Goal: Information Seeking & Learning: Learn about a topic

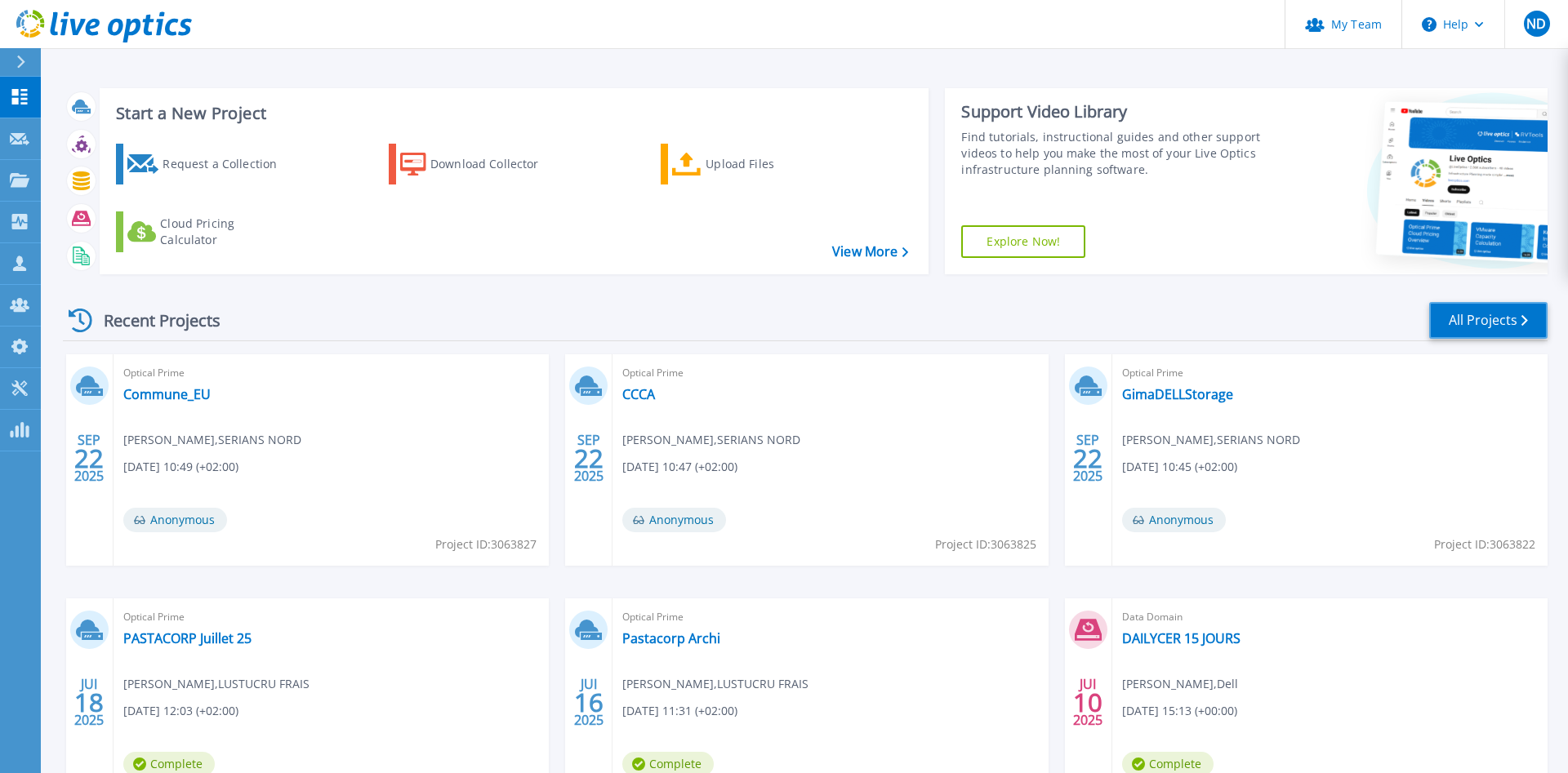
click at [1486, 323] on link "All Projects" at bounding box center [1488, 320] width 119 height 36
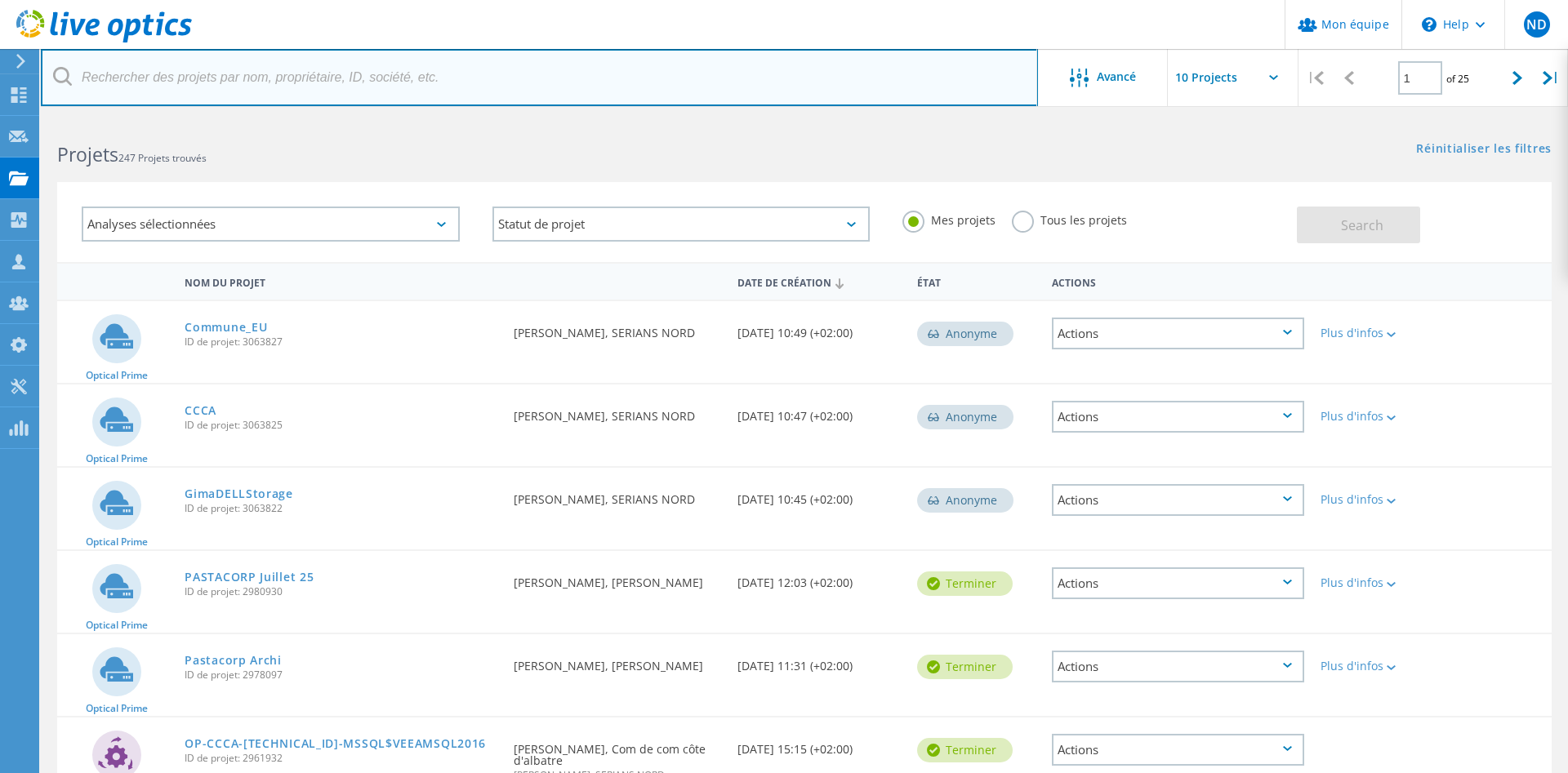
click at [330, 80] on input "text" at bounding box center [539, 78] width 997 height 58
type input "Sicae"
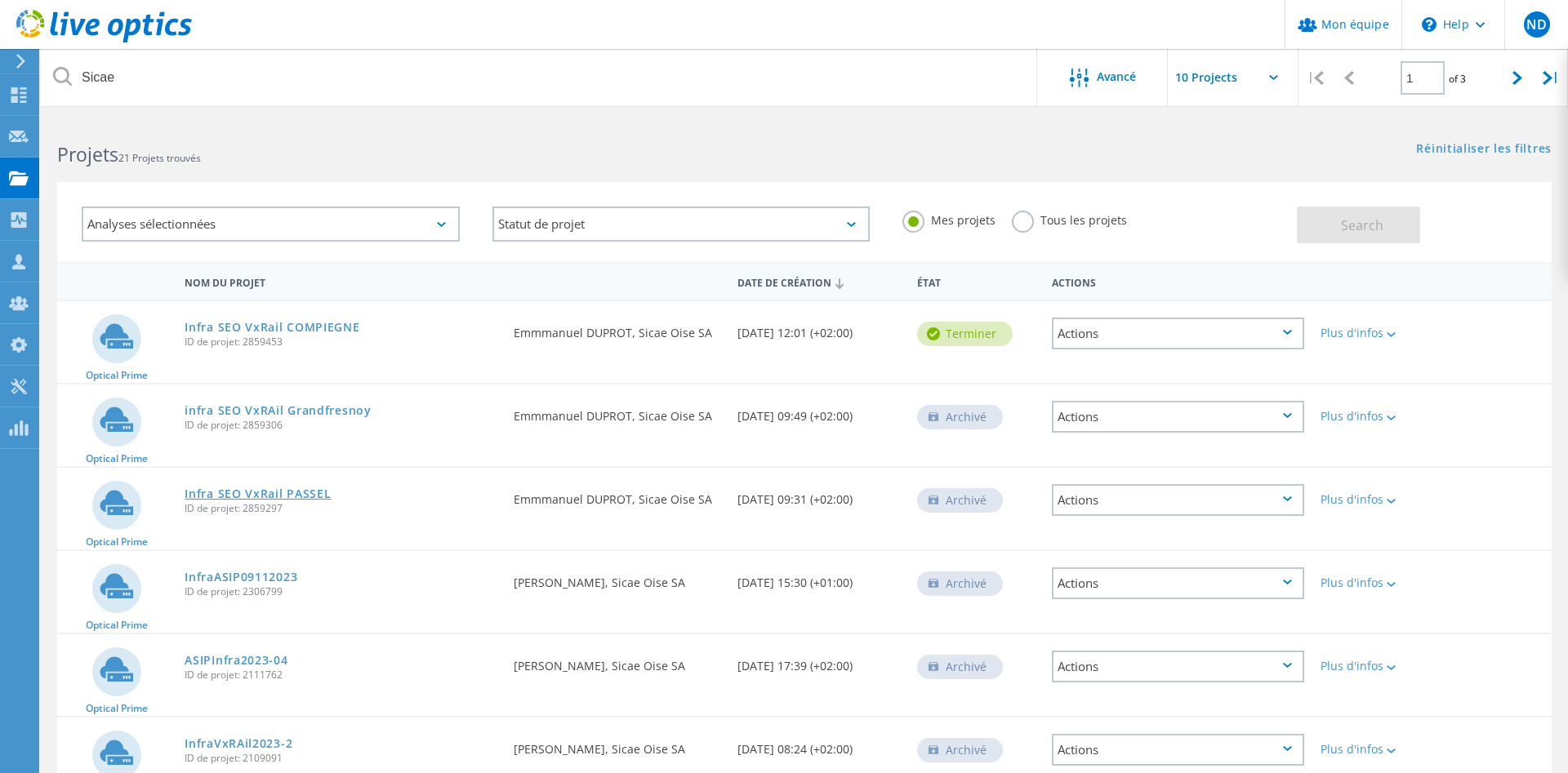
click at [265, 500] on link "Infra SEO VxRail PASSEL" at bounding box center [257, 494] width 146 height 12
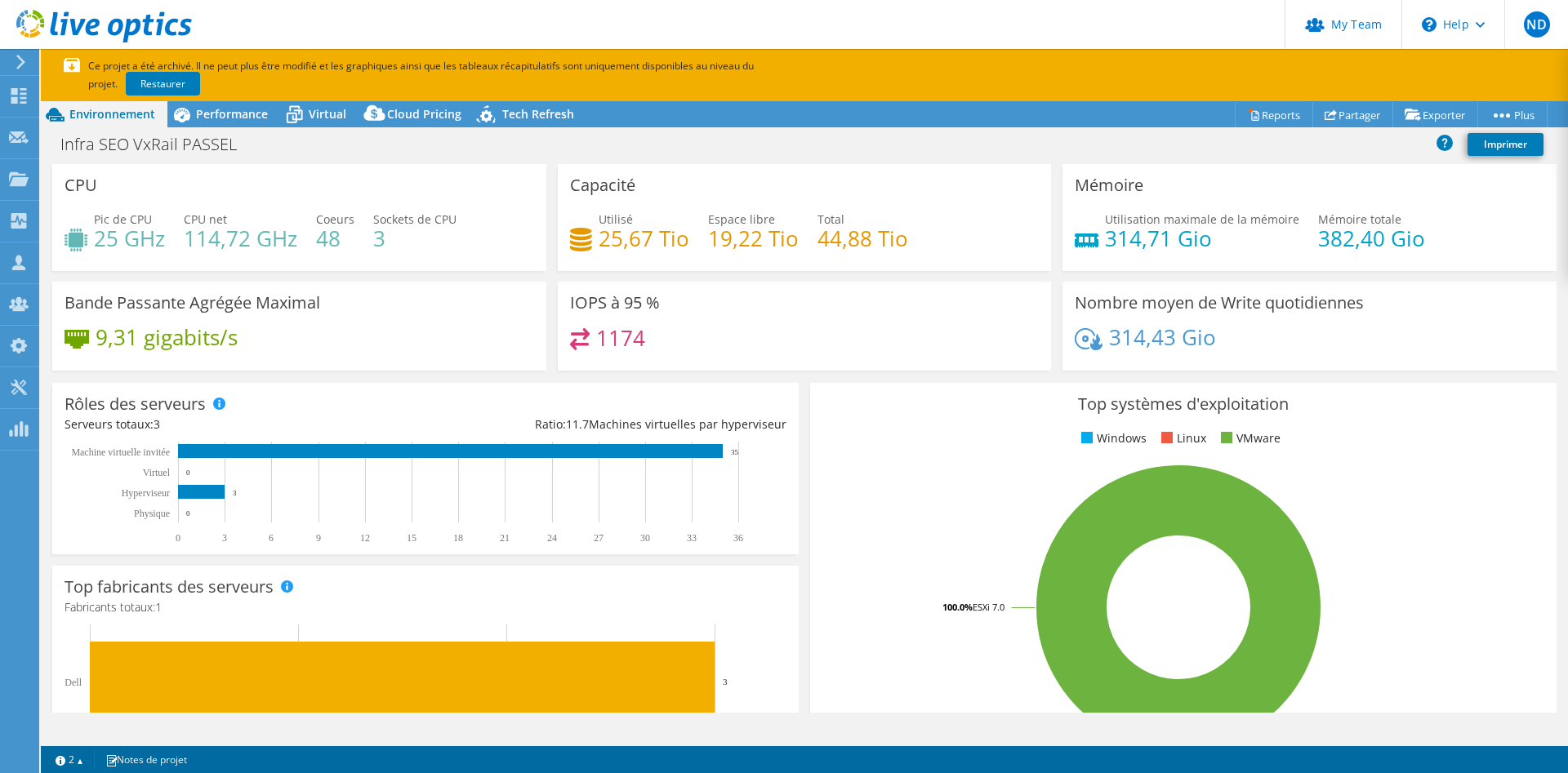
select select "USD"
click at [235, 113] on span "Performance" at bounding box center [232, 113] width 72 height 15
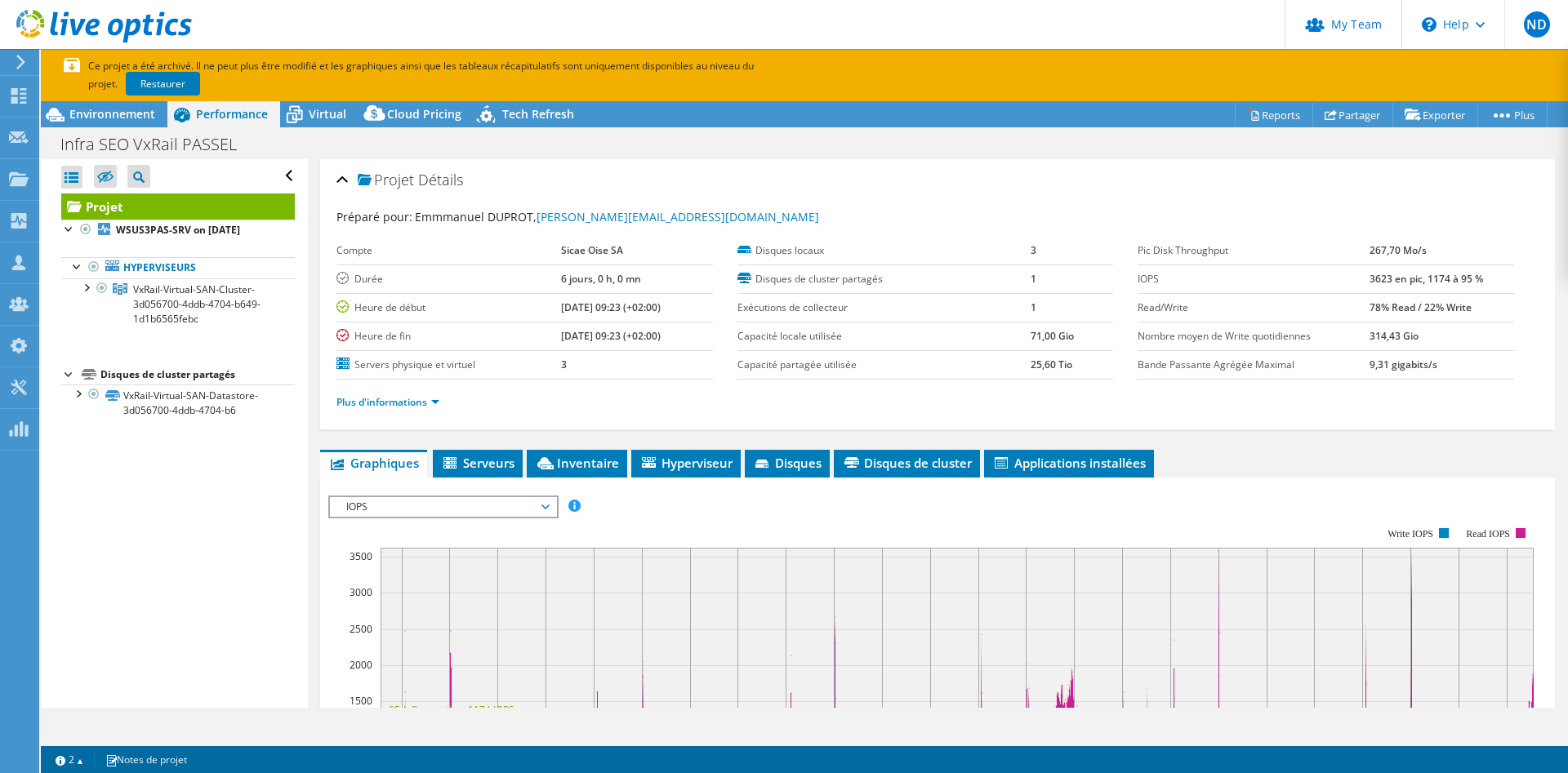
click at [217, 512] on div "Ouvrir tout Fermer tout Masquer les nœuds exclus Filtre de l'arborescence des p…" at bounding box center [174, 433] width 266 height 549
click at [85, 289] on div at bounding box center [86, 286] width 16 height 16
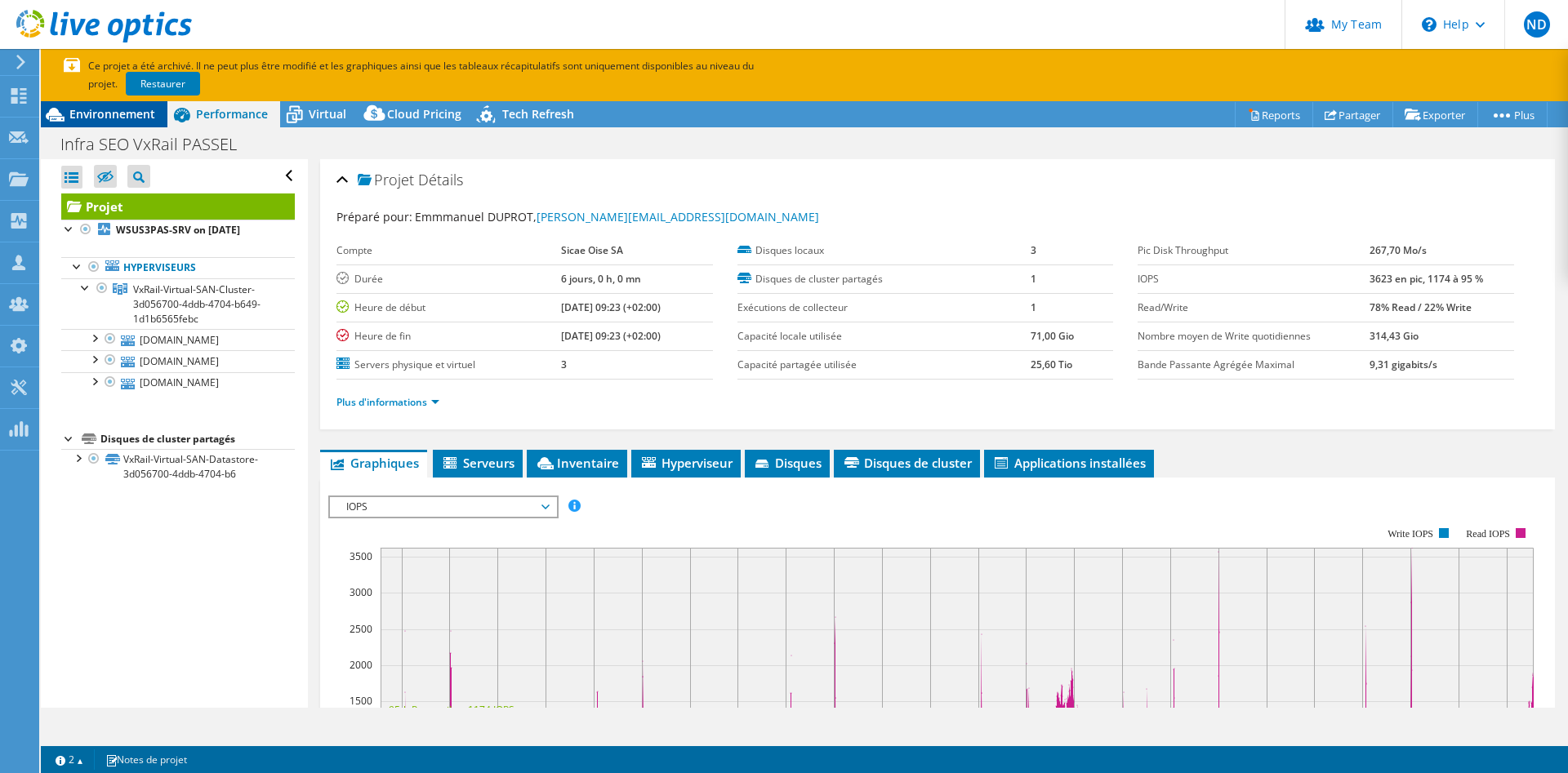
click at [114, 111] on span "Environnement" at bounding box center [112, 113] width 86 height 15
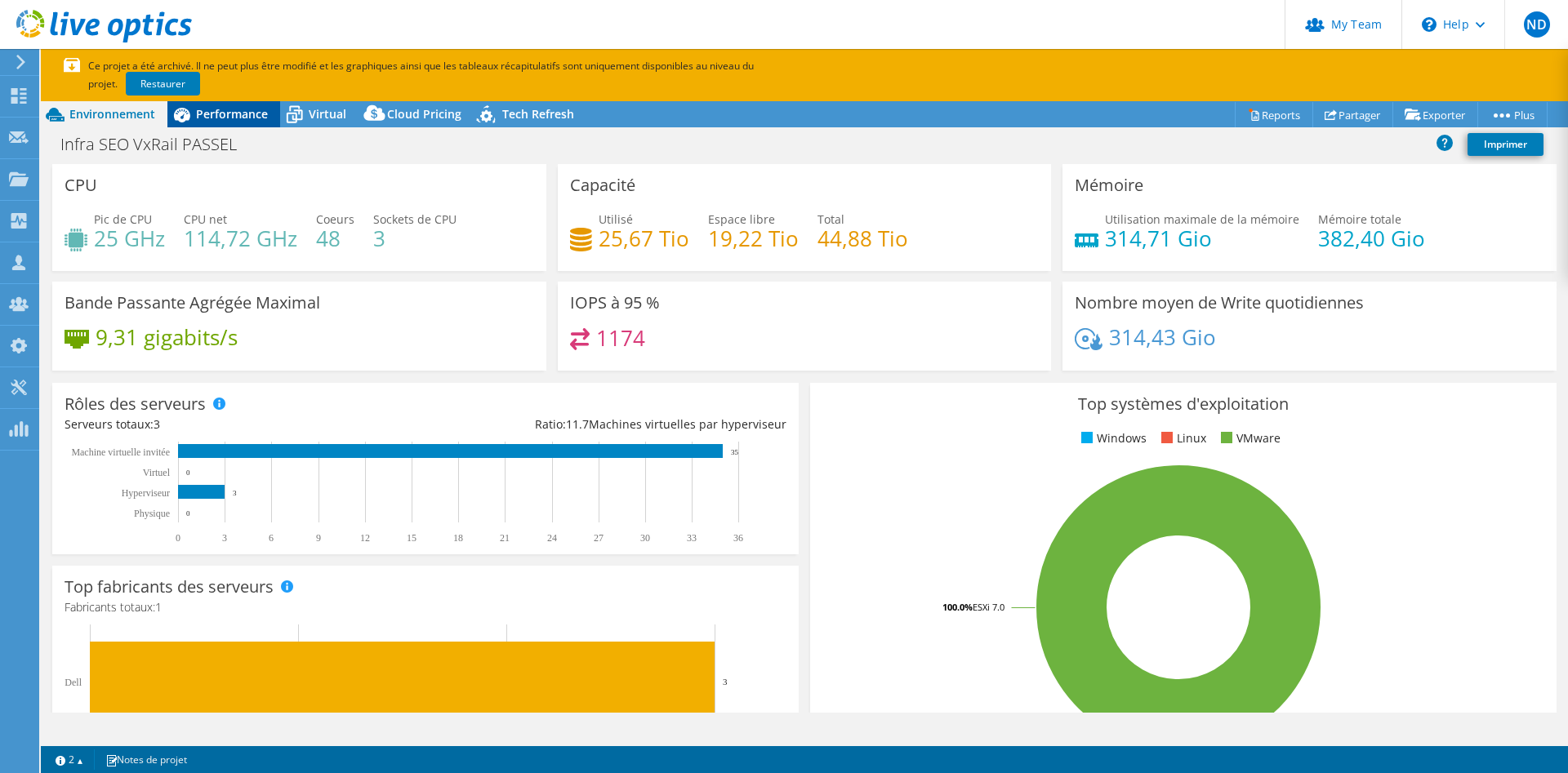
click at [232, 111] on span "Performance" at bounding box center [232, 113] width 72 height 15
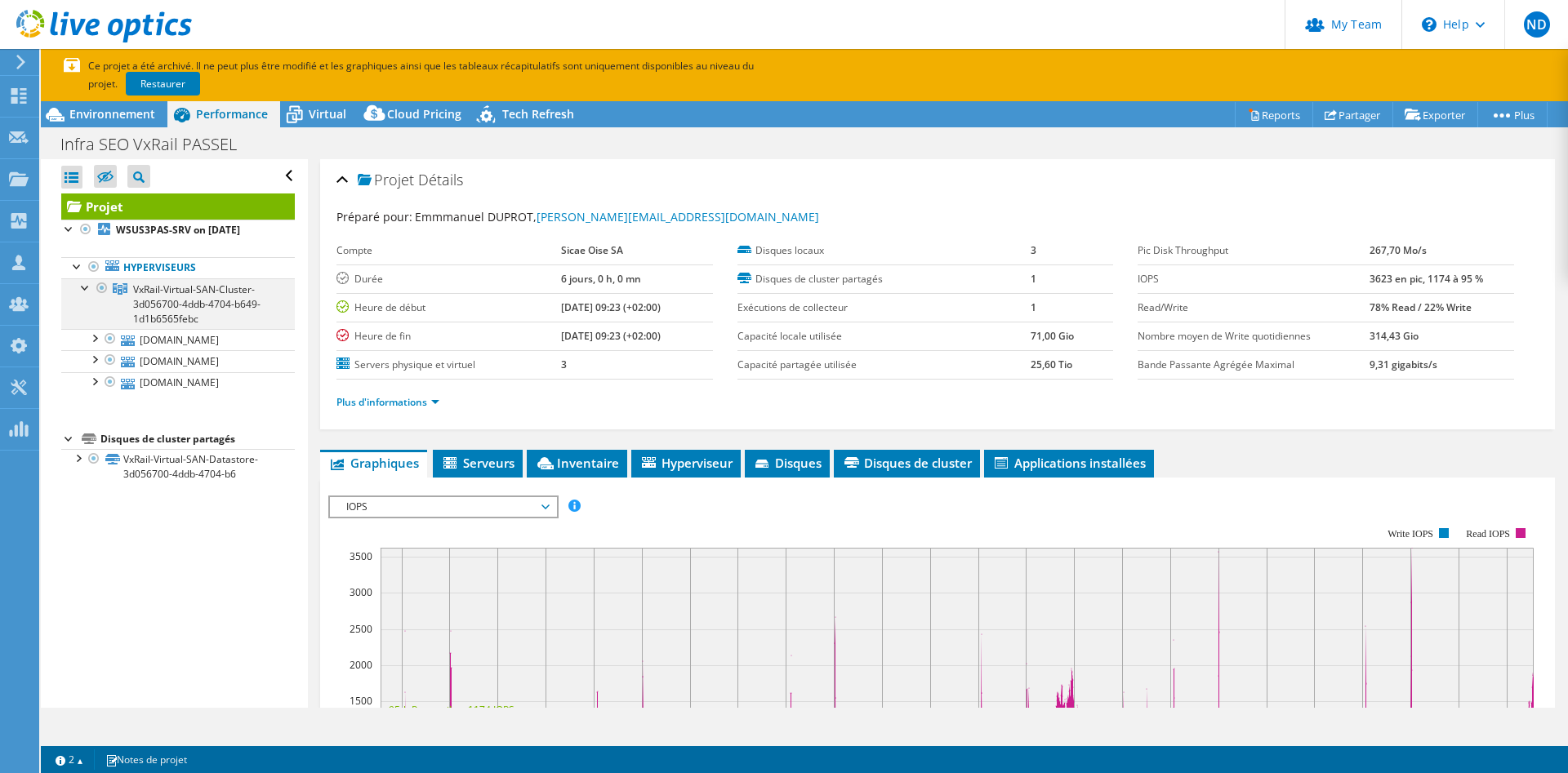
click at [99, 289] on div at bounding box center [102, 288] width 16 height 19
click at [80, 290] on div at bounding box center [86, 286] width 16 height 16
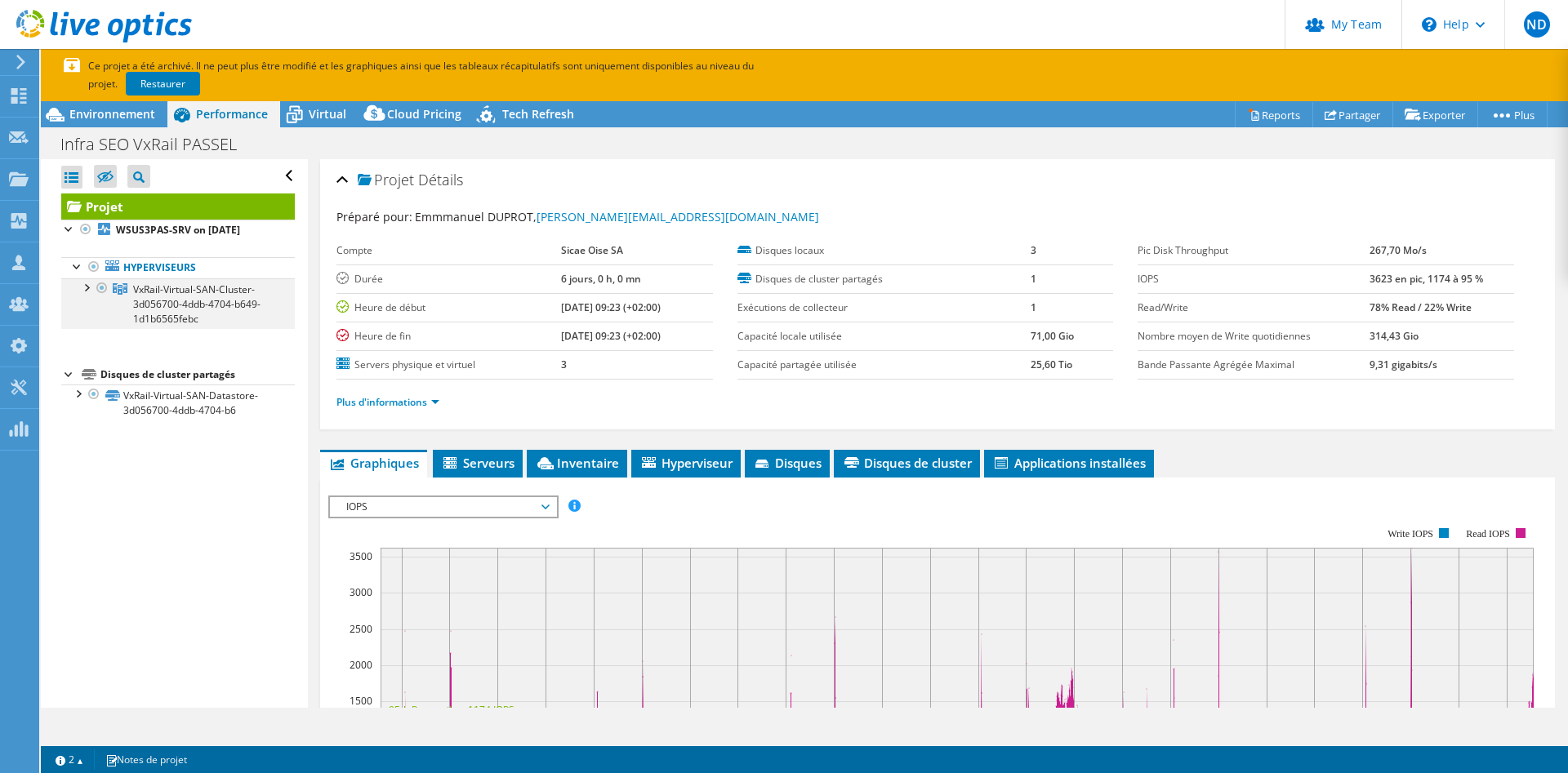
click at [83, 290] on div at bounding box center [86, 286] width 16 height 16
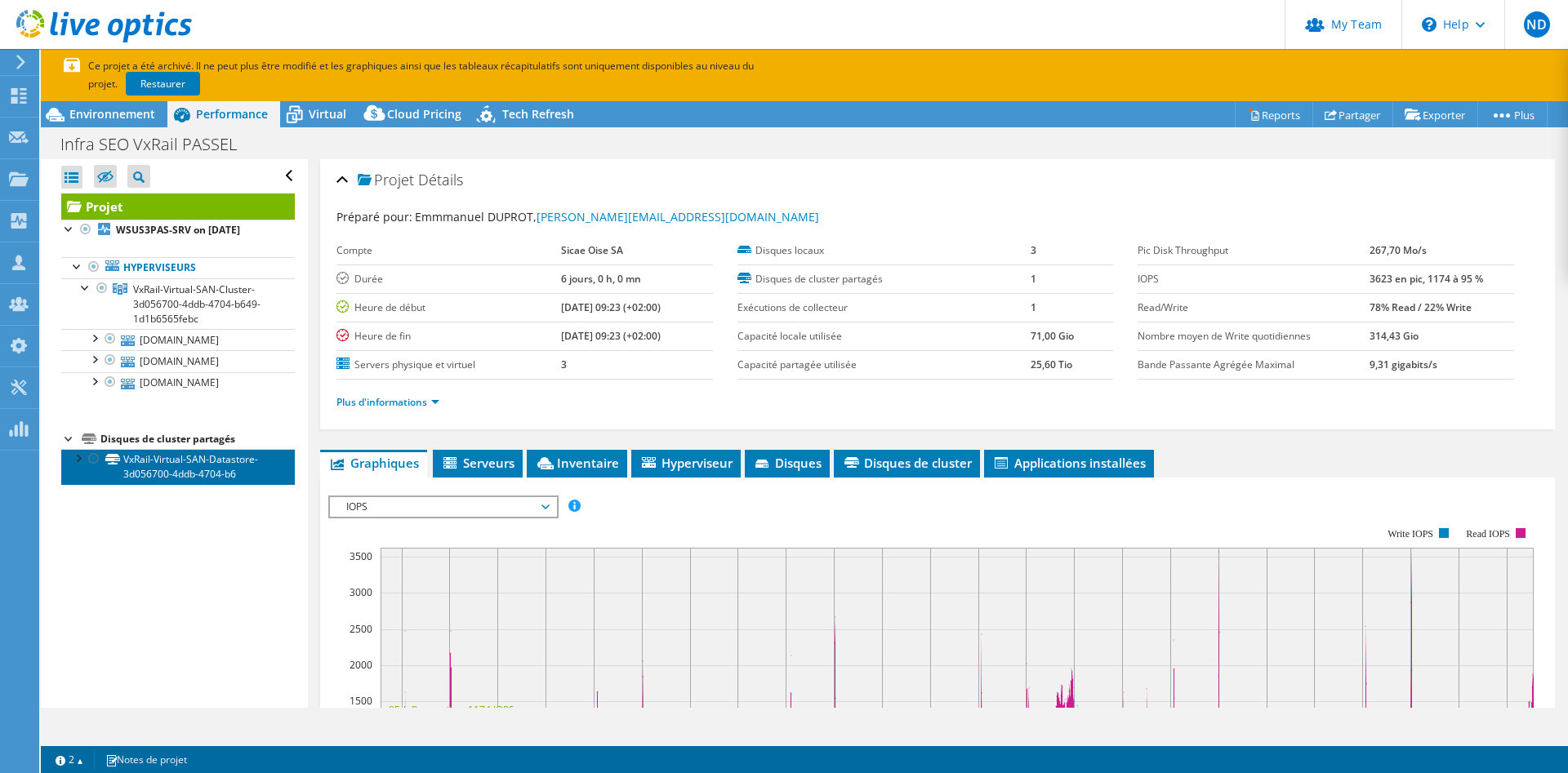
click at [197, 471] on link "VxRail-Virtual-SAN-Datastore-3d056700-4ddb-4704-b6" at bounding box center [178, 467] width 234 height 36
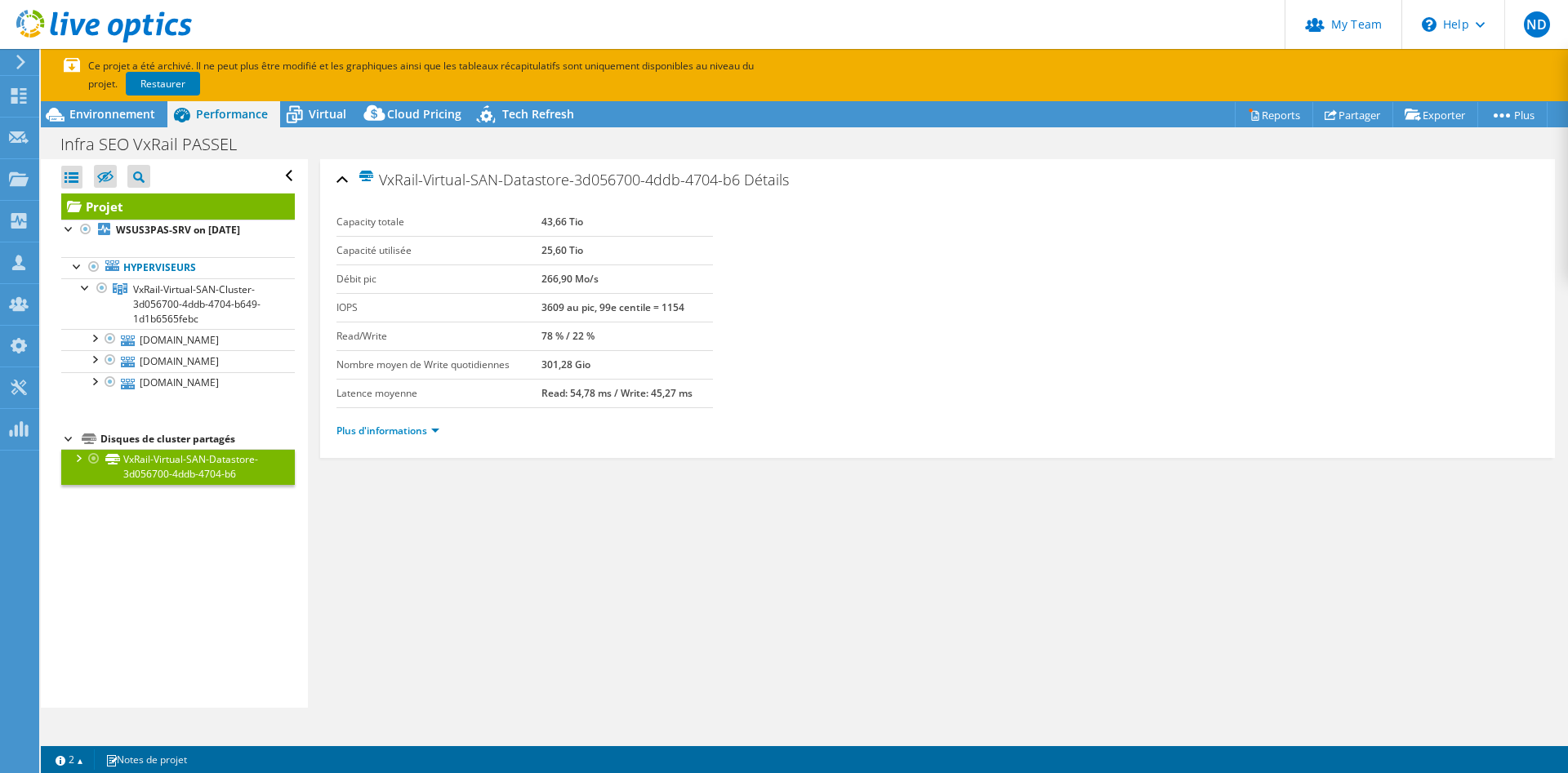
click at [193, 563] on div "Ouvrir tout Fermer tout Masquer les nœuds exclus Filtre de l'arborescence des p…" at bounding box center [174, 433] width 266 height 549
click at [113, 120] on span "Environnement" at bounding box center [112, 113] width 86 height 15
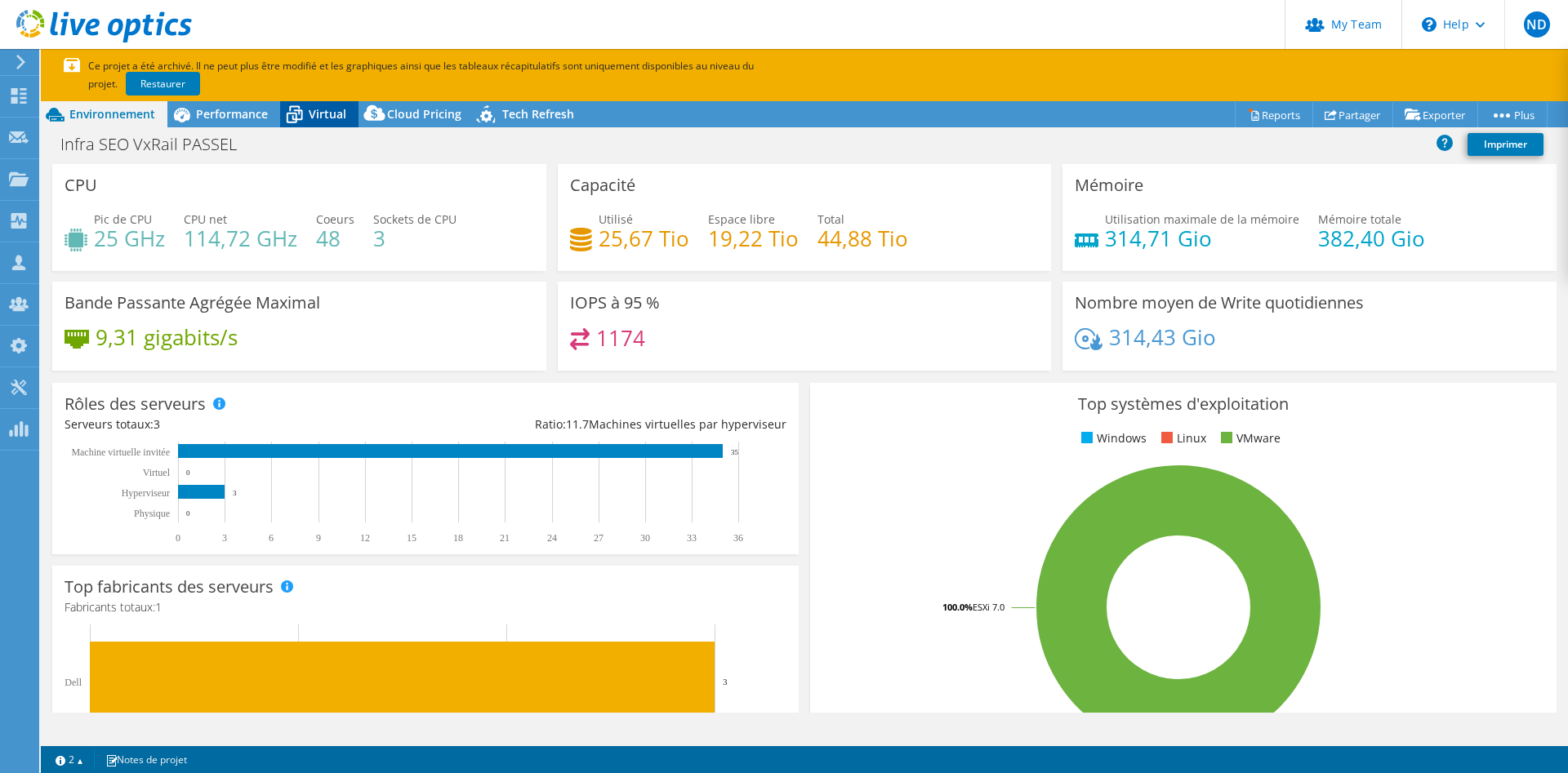
click at [309, 110] on span "Virtual" at bounding box center [328, 113] width 37 height 15
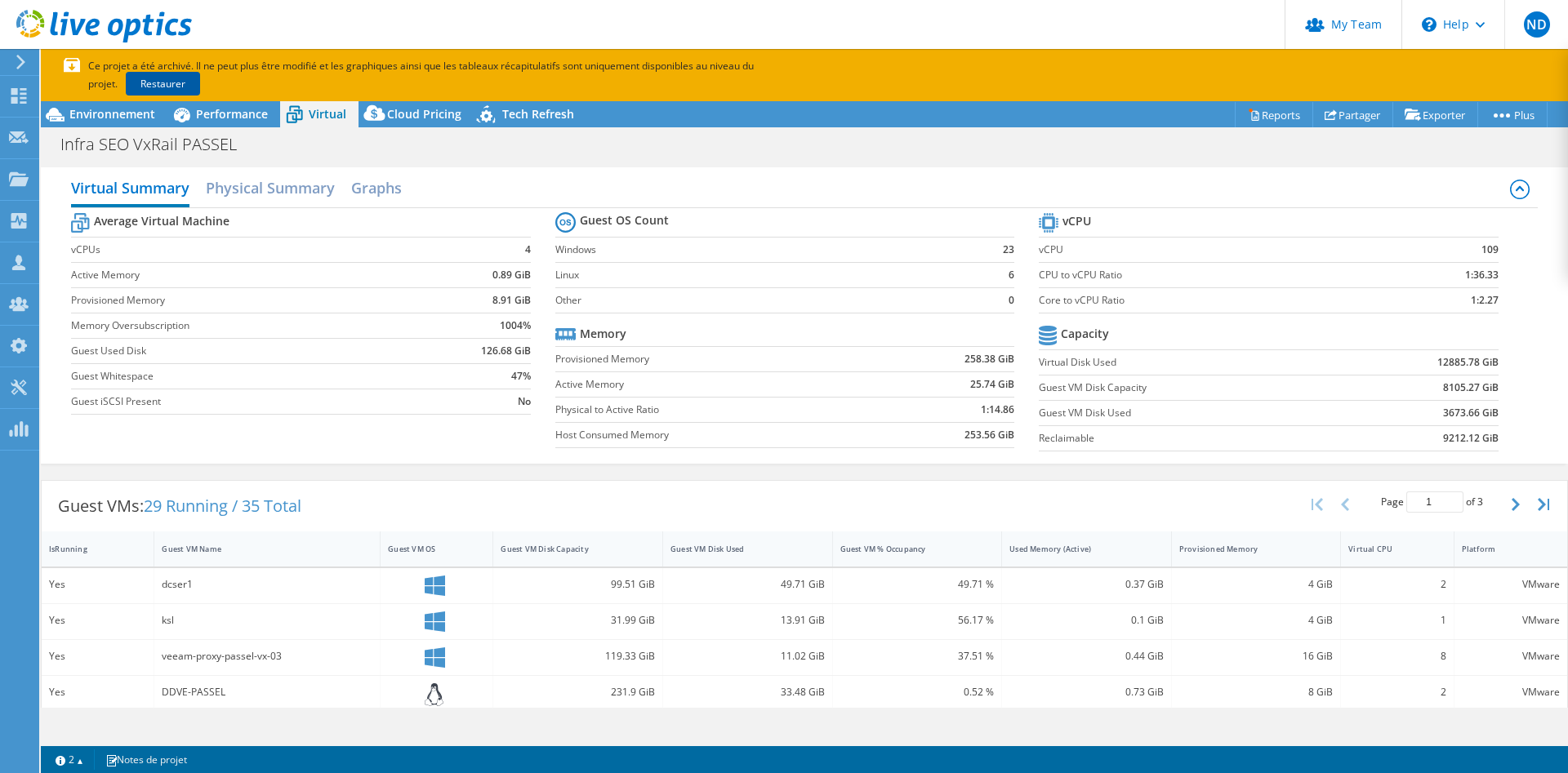
click at [126, 78] on link "Restaurer" at bounding box center [163, 84] width 75 height 24
click at [798, 125] on div "Actions de projet Actions de projet Reports Partager Exporter vSAN ReadyNode Si…" at bounding box center [804, 114] width 1527 height 26
click at [765, 145] on div "Infra SEO VxRail PASSEL Imprimer" at bounding box center [804, 144] width 1527 height 30
